Goal: Task Accomplishment & Management: Use online tool/utility

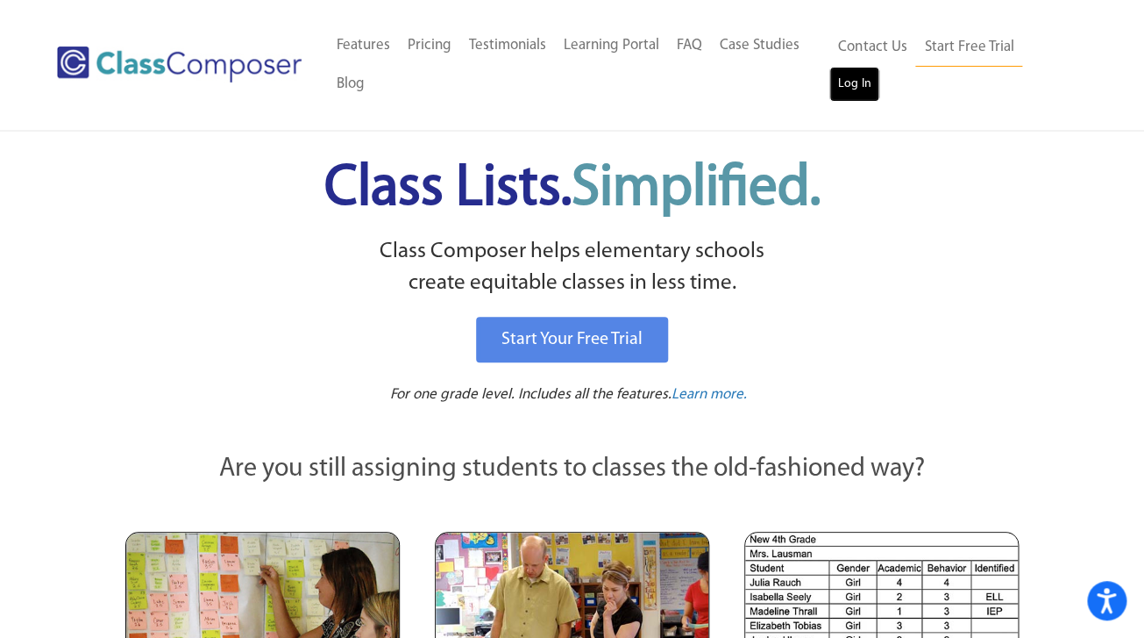
click at [861, 81] on link "Log In" at bounding box center [855, 84] width 50 height 35
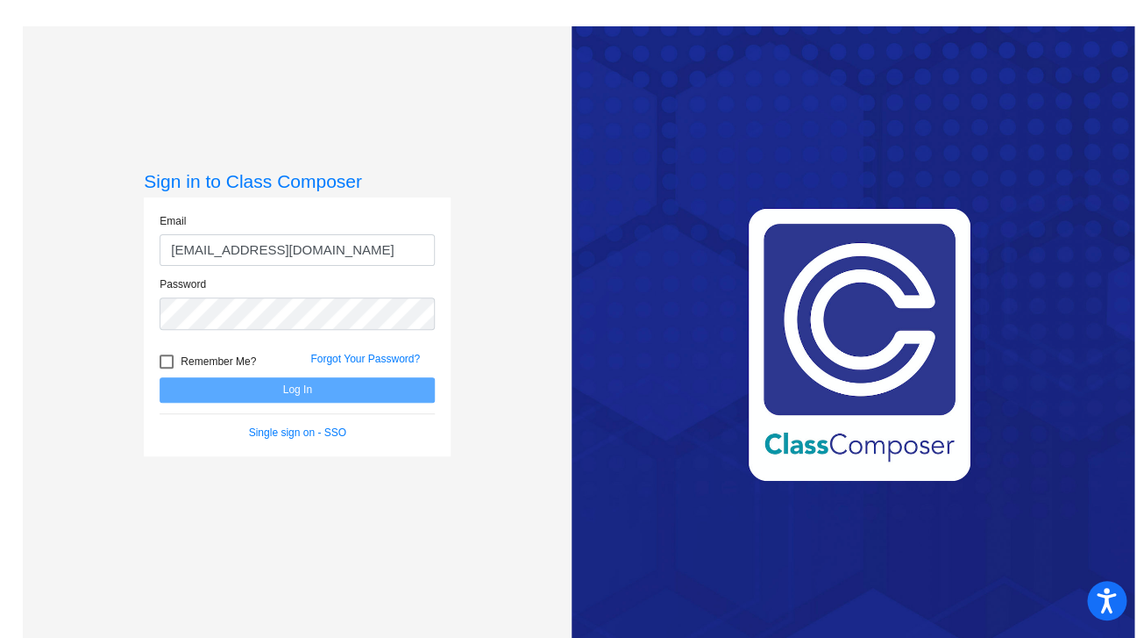
type input "[EMAIL_ADDRESS][DOMAIN_NAME]"
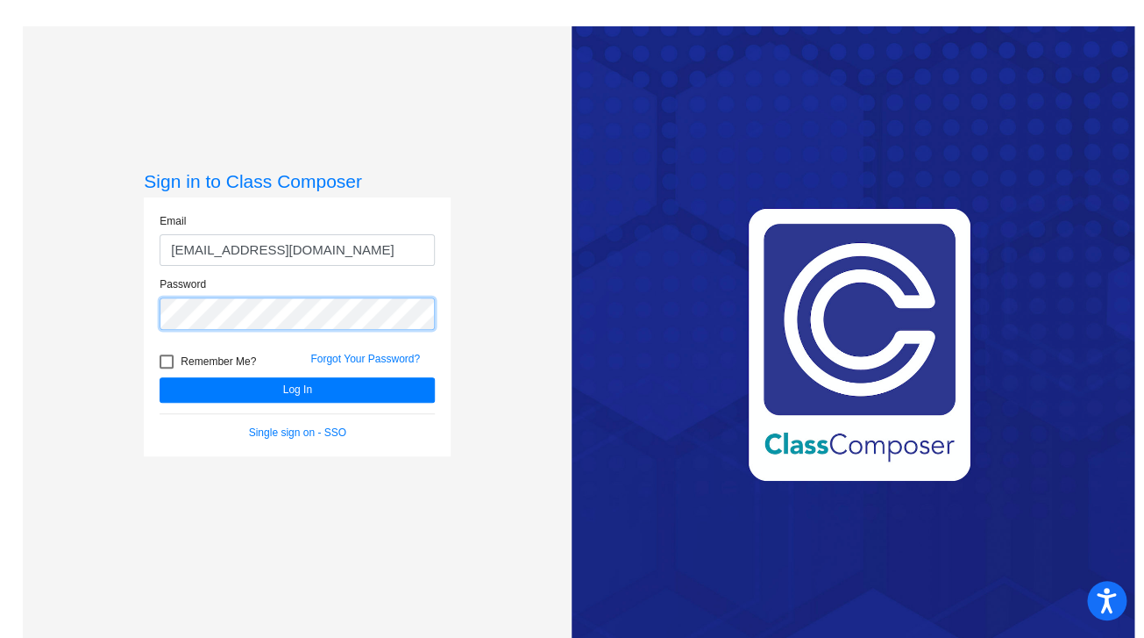
click at [160, 377] on button "Log In" at bounding box center [297, 389] width 275 height 25
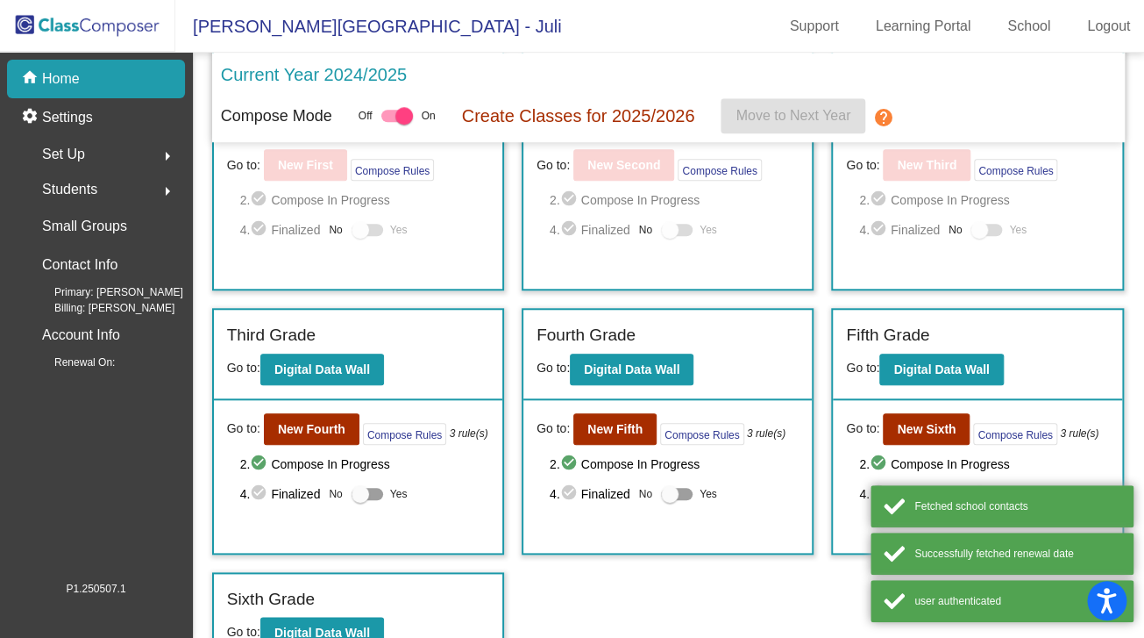
scroll to position [438, 0]
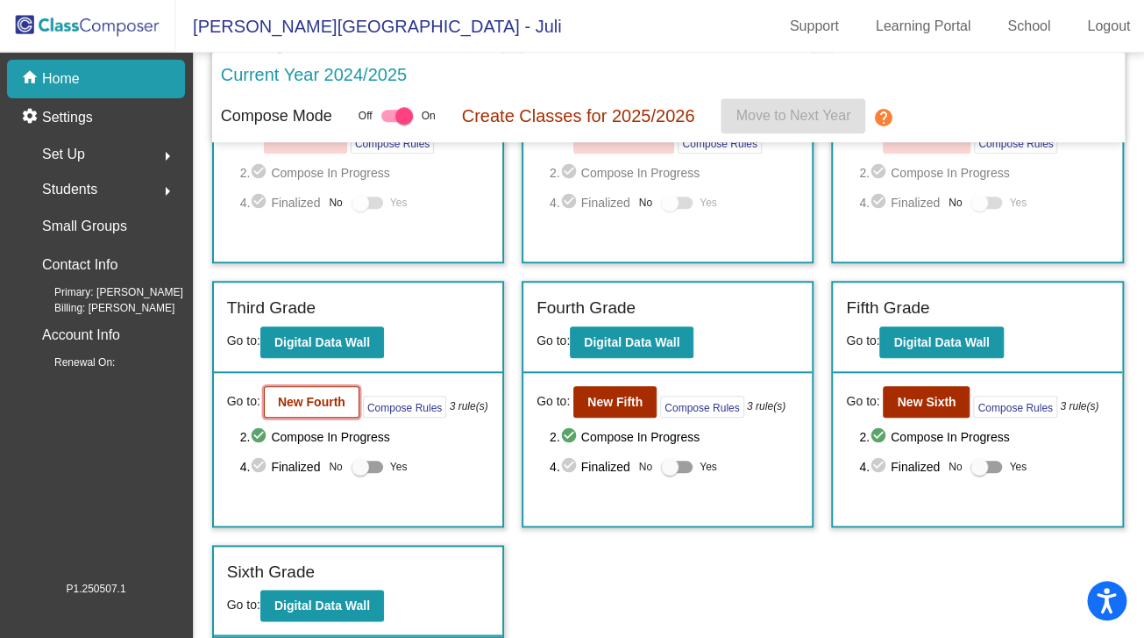
click at [317, 417] on button "New Fourth" at bounding box center [312, 402] width 96 height 32
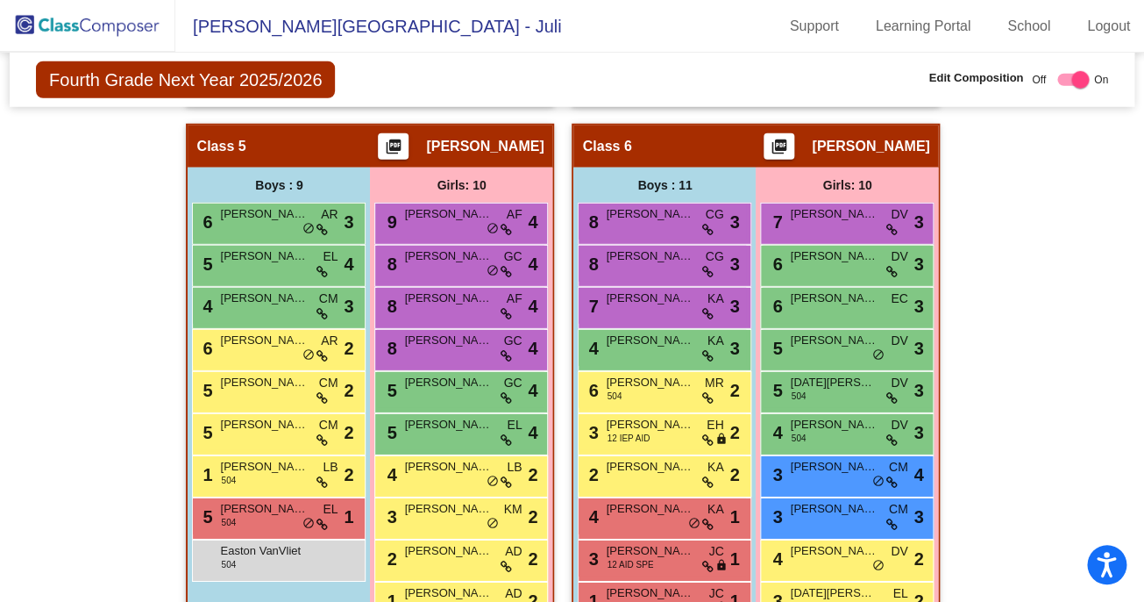
scroll to position [2269, 0]
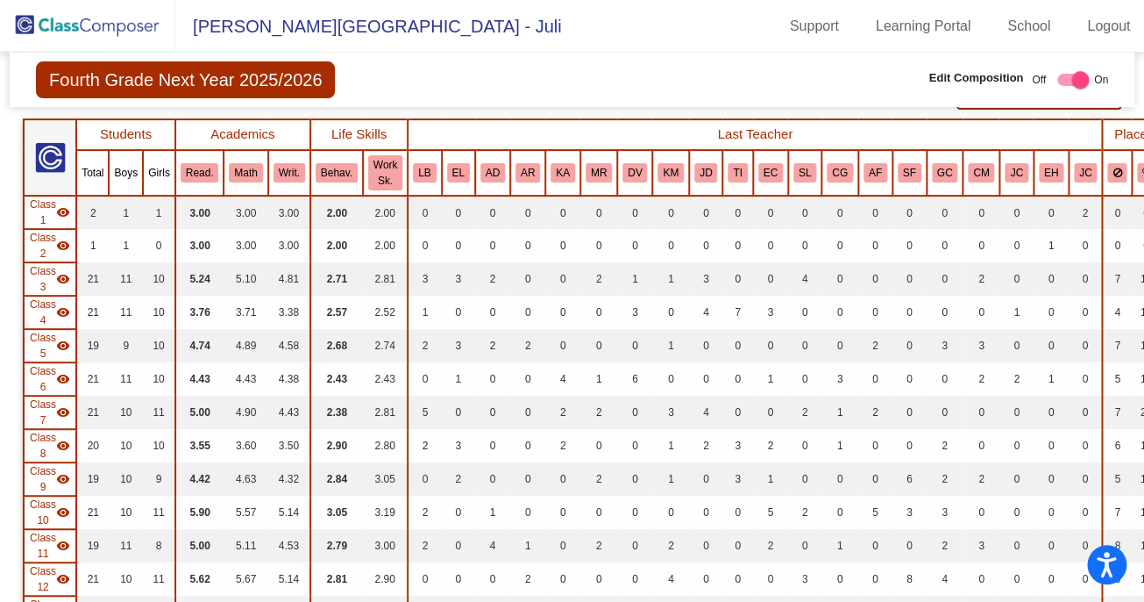
scroll to position [0, 0]
